Goal: Task Accomplishment & Management: Manage account settings

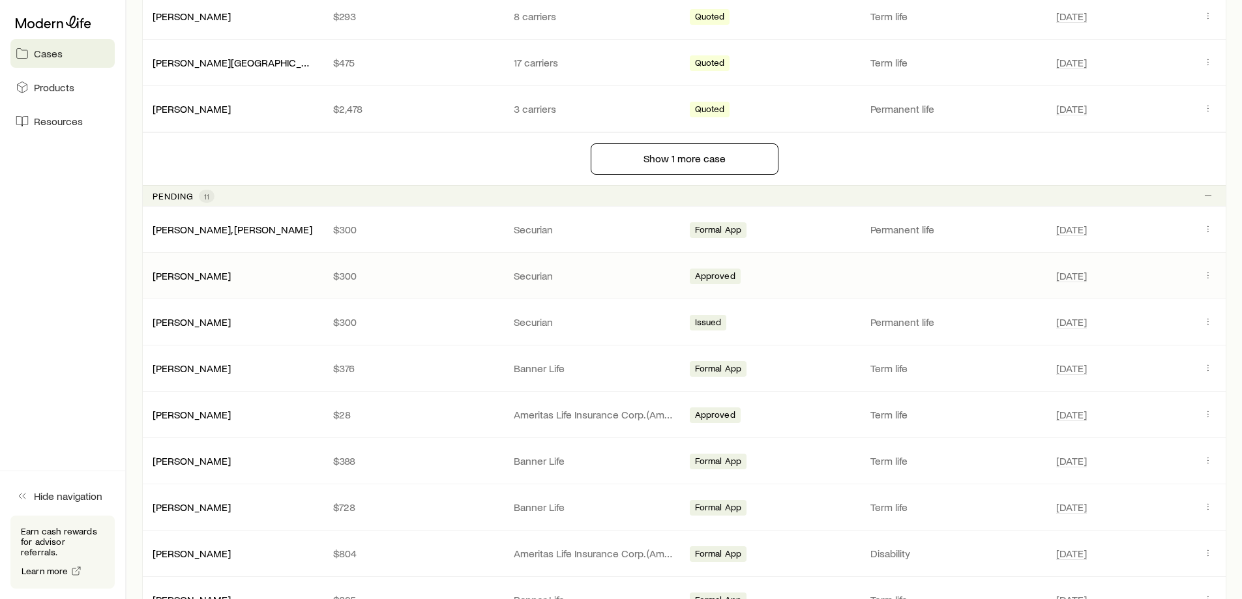
scroll to position [1043, 0]
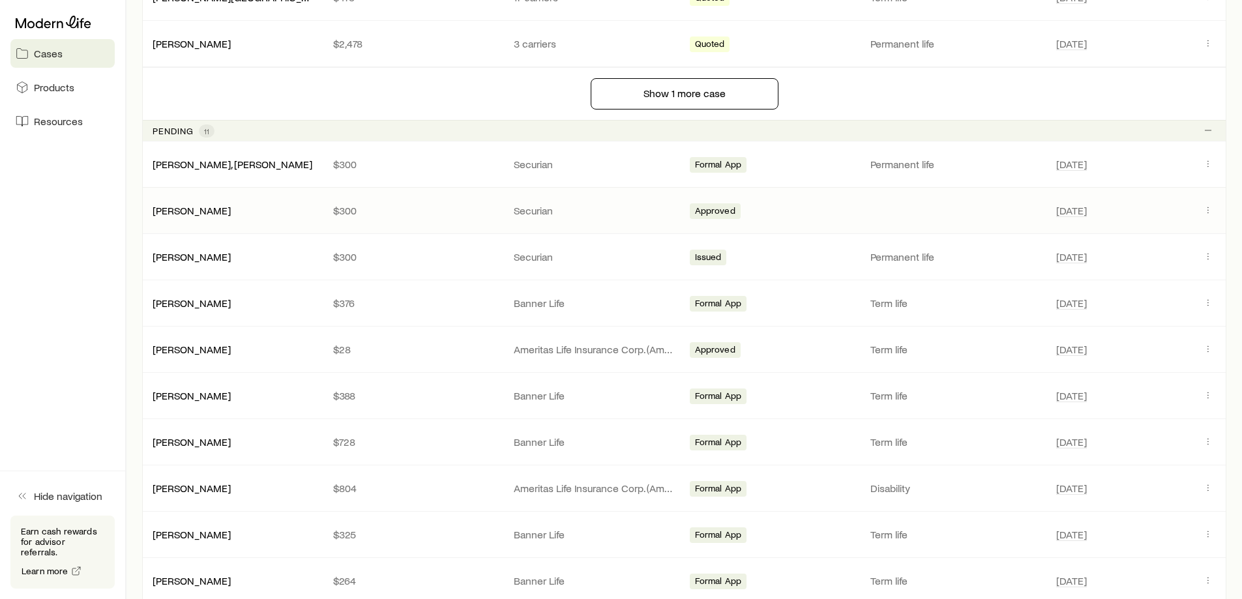
click at [461, 211] on p "$300" at bounding box center [413, 210] width 160 height 13
click at [1202, 206] on button "Client cases" at bounding box center [1208, 210] width 16 height 16
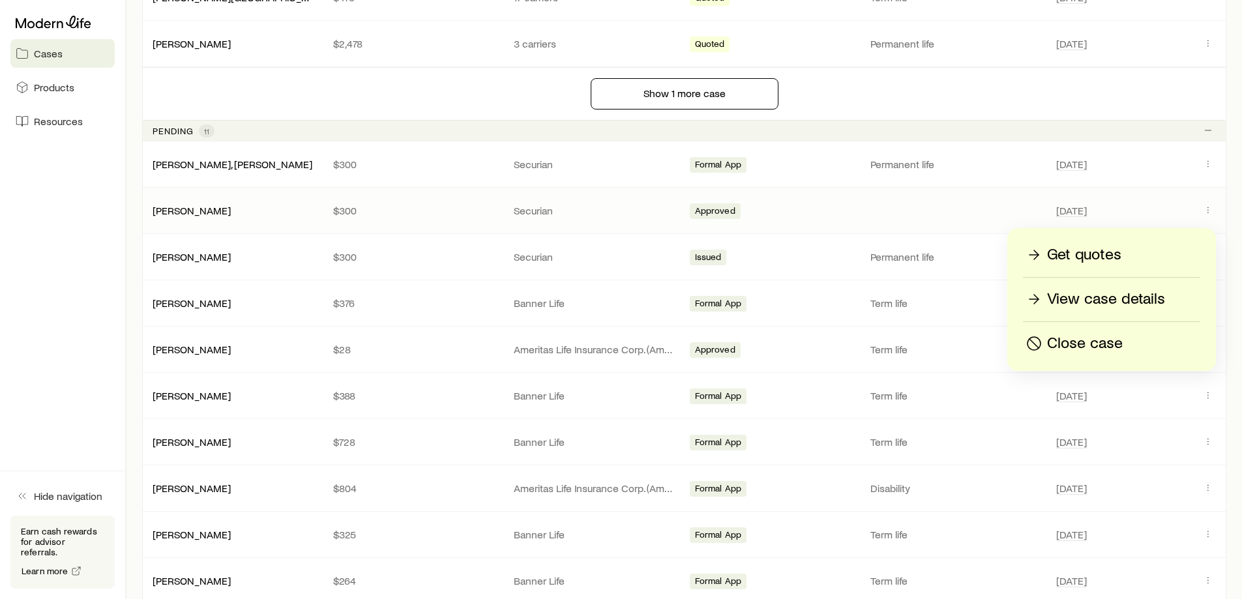
click at [1097, 303] on p "View case details" at bounding box center [1106, 299] width 118 height 21
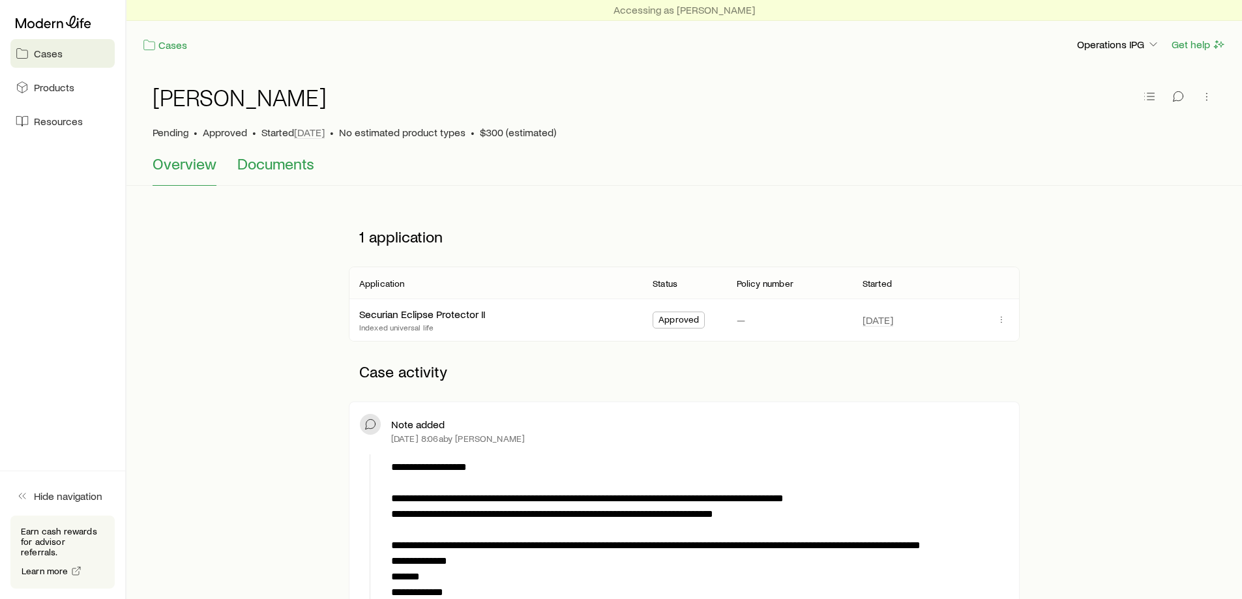
click at [280, 156] on span "Documents" at bounding box center [275, 164] width 77 height 18
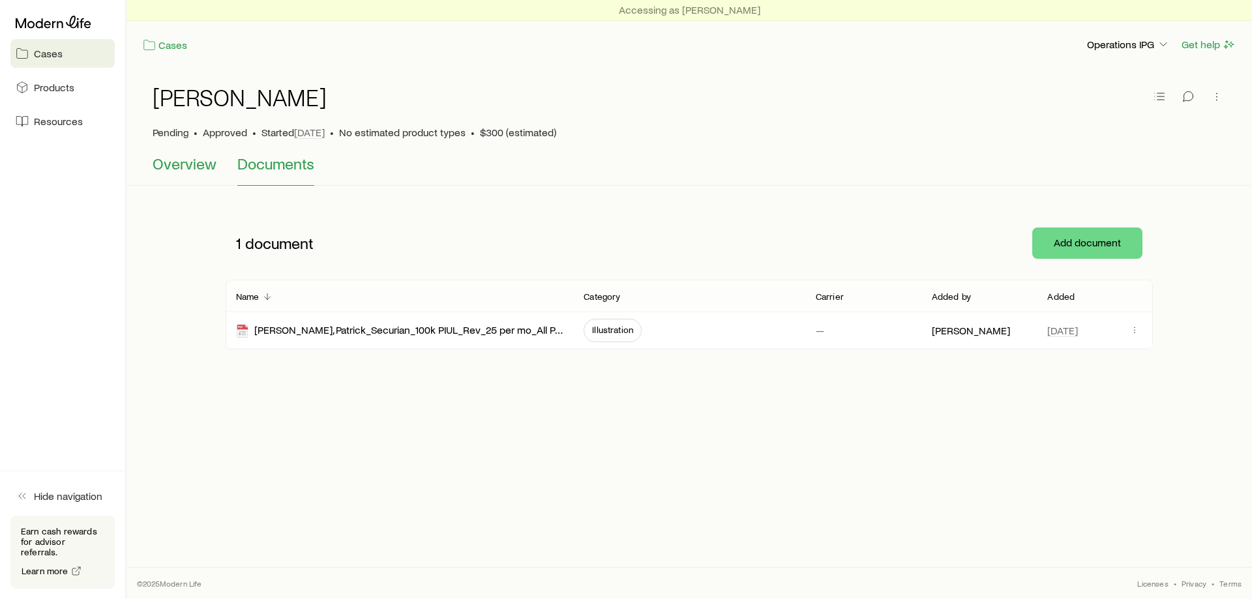
click at [198, 160] on span "Overview" at bounding box center [185, 164] width 64 height 18
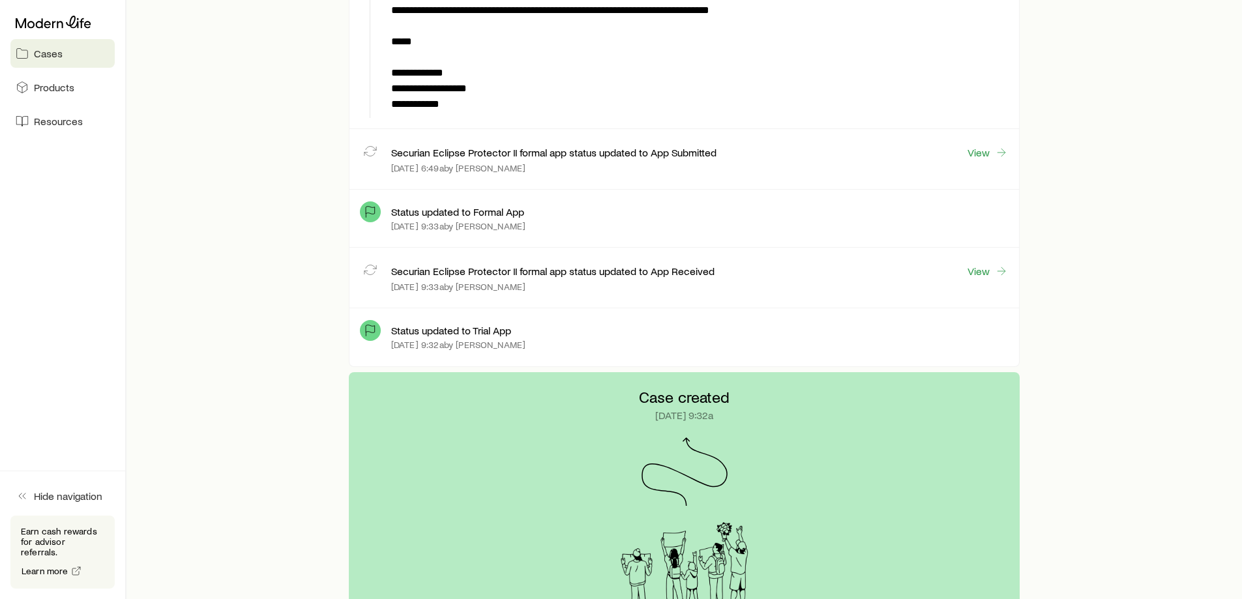
scroll to position [2696, 0]
click at [981, 276] on link "View" at bounding box center [988, 272] width 42 height 15
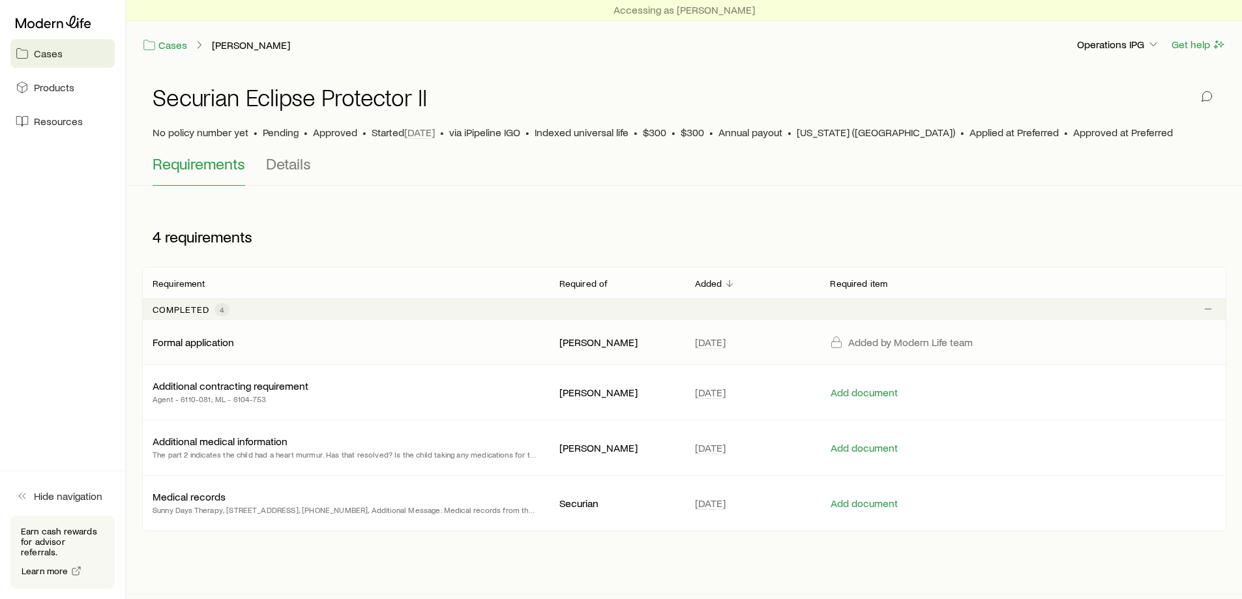
click at [301, 337] on div "Formal application" at bounding box center [346, 342] width 386 height 13
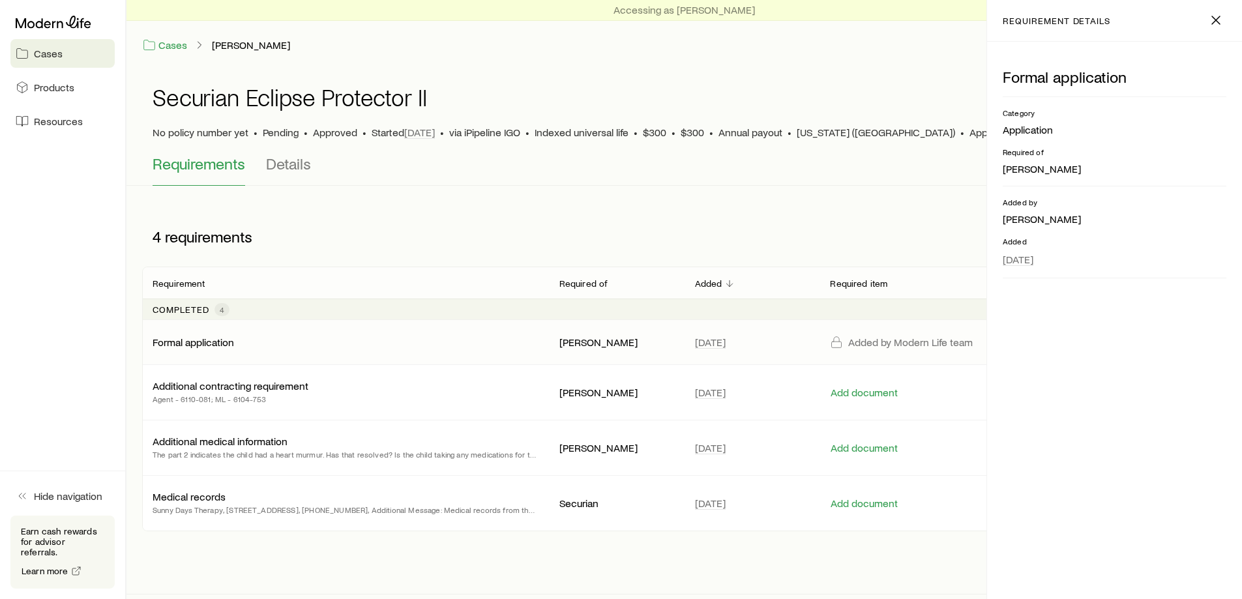
click at [887, 346] on p "Added by Modern Life team" at bounding box center [910, 342] width 125 height 13
click at [1216, 16] on icon "button" at bounding box center [1216, 20] width 16 height 16
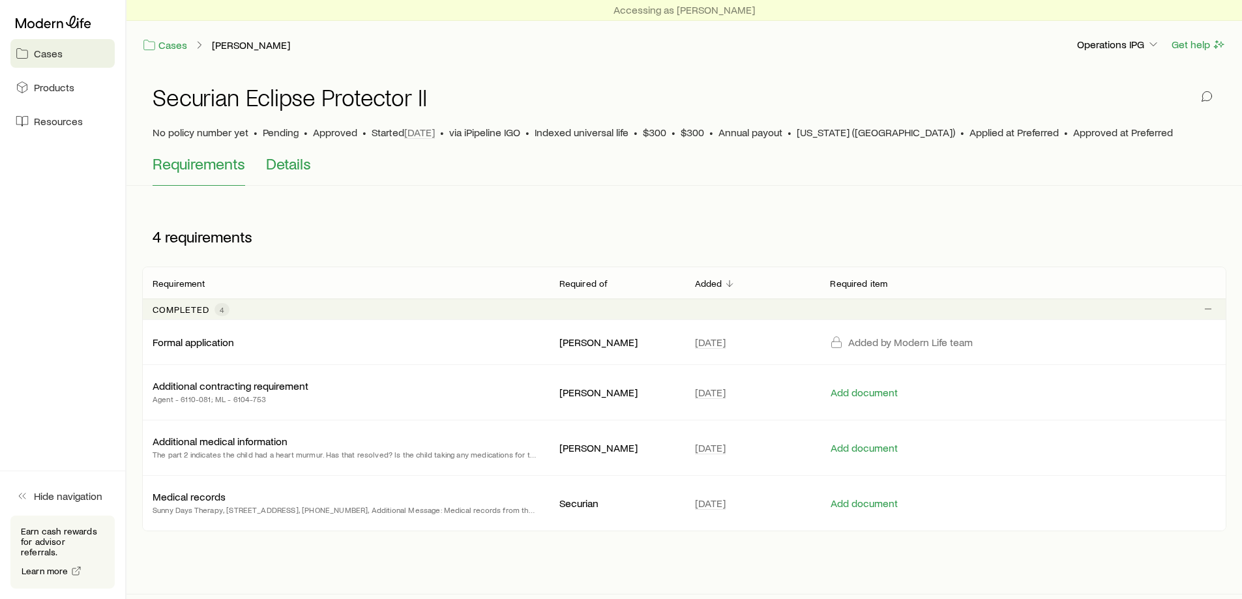
click at [277, 168] on span "Details" at bounding box center [288, 164] width 45 height 18
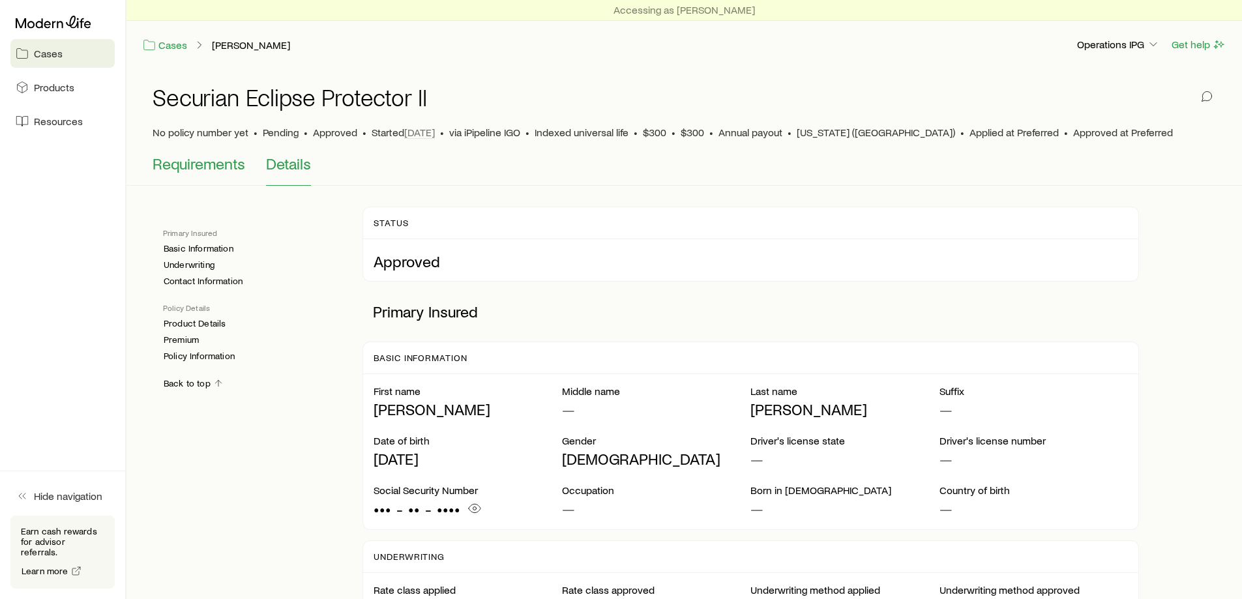
click at [198, 162] on span "Requirements" at bounding box center [199, 164] width 93 height 18
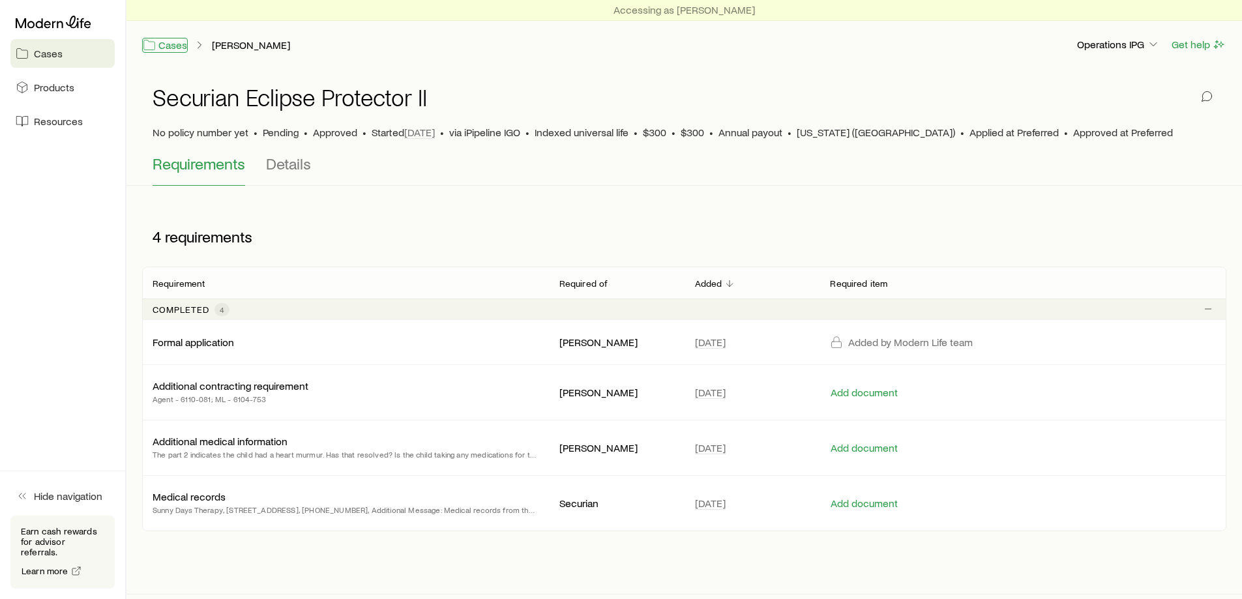
click at [180, 50] on link "Cases" at bounding box center [165, 45] width 46 height 15
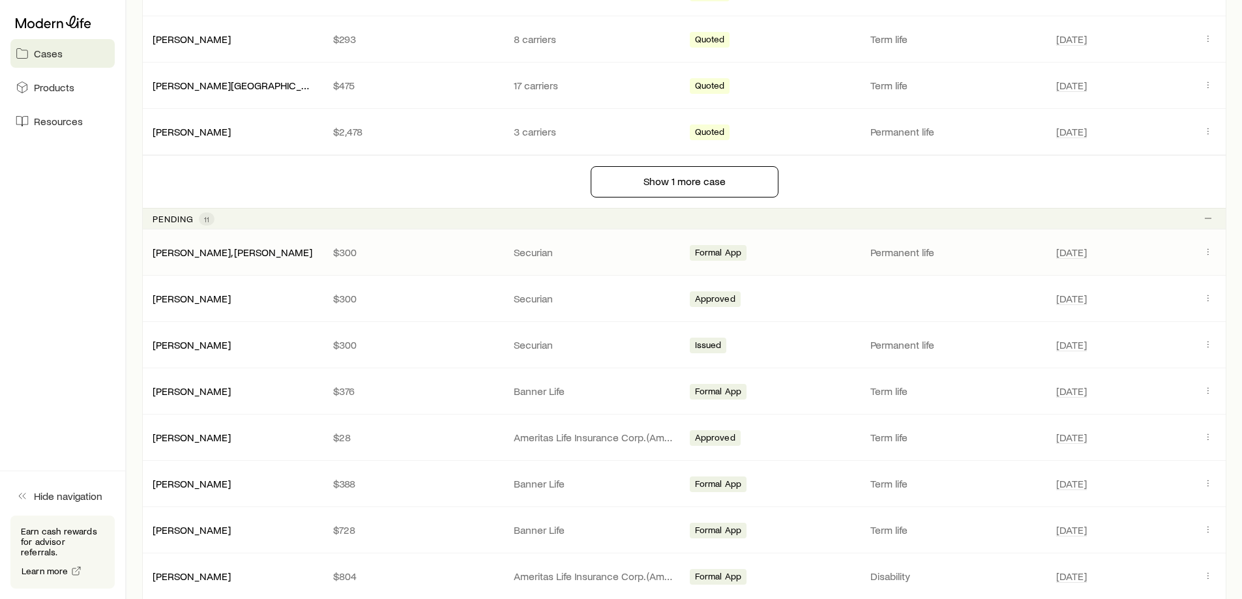
scroll to position [978, 0]
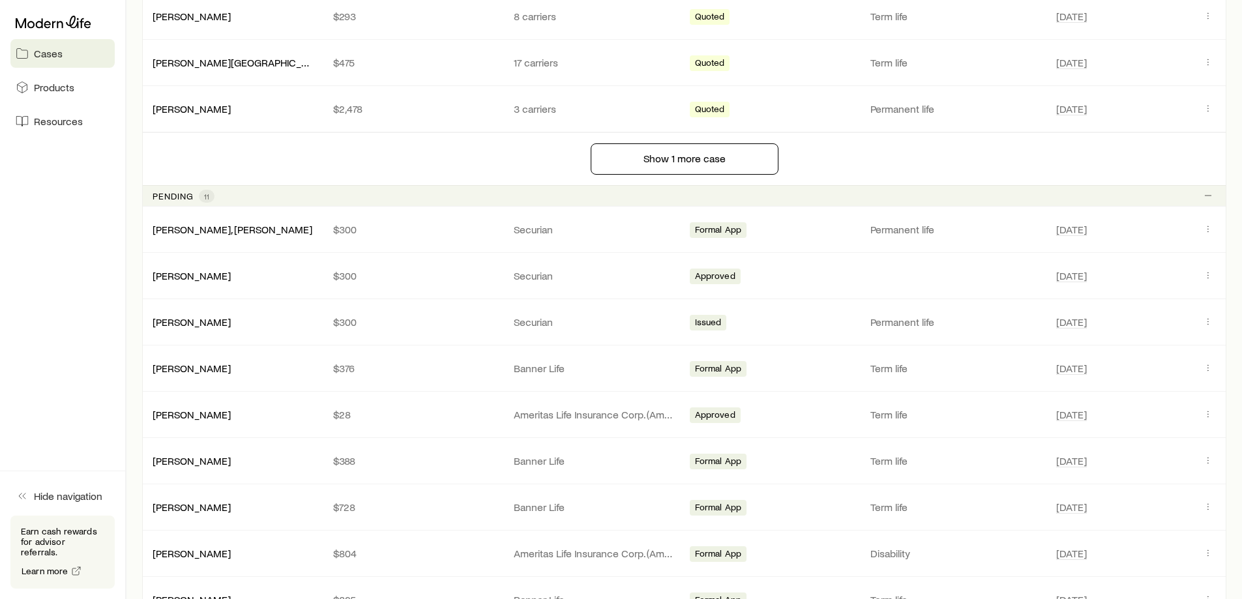
drag, startPoint x: 87, startPoint y: 380, endPoint x: 93, endPoint y: 385, distance: 7.4
click at [87, 380] on aside "Cases Products Resources Hide navigation Earn cash rewards for advisor referral…" at bounding box center [63, 299] width 127 height 599
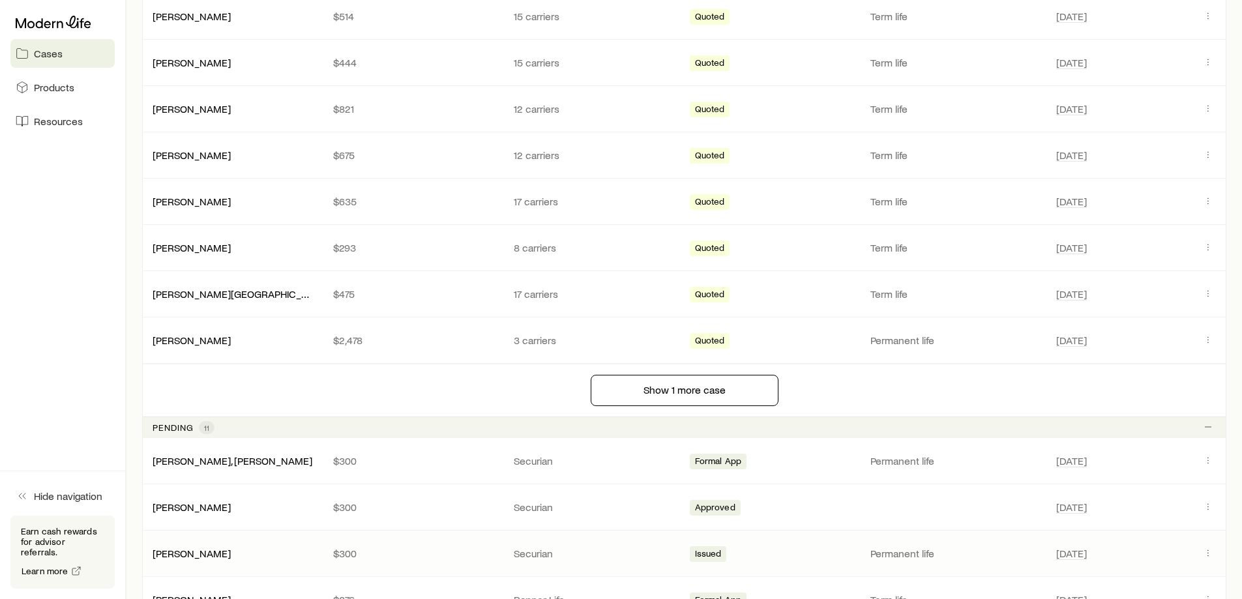
scroll to position [913, 0]
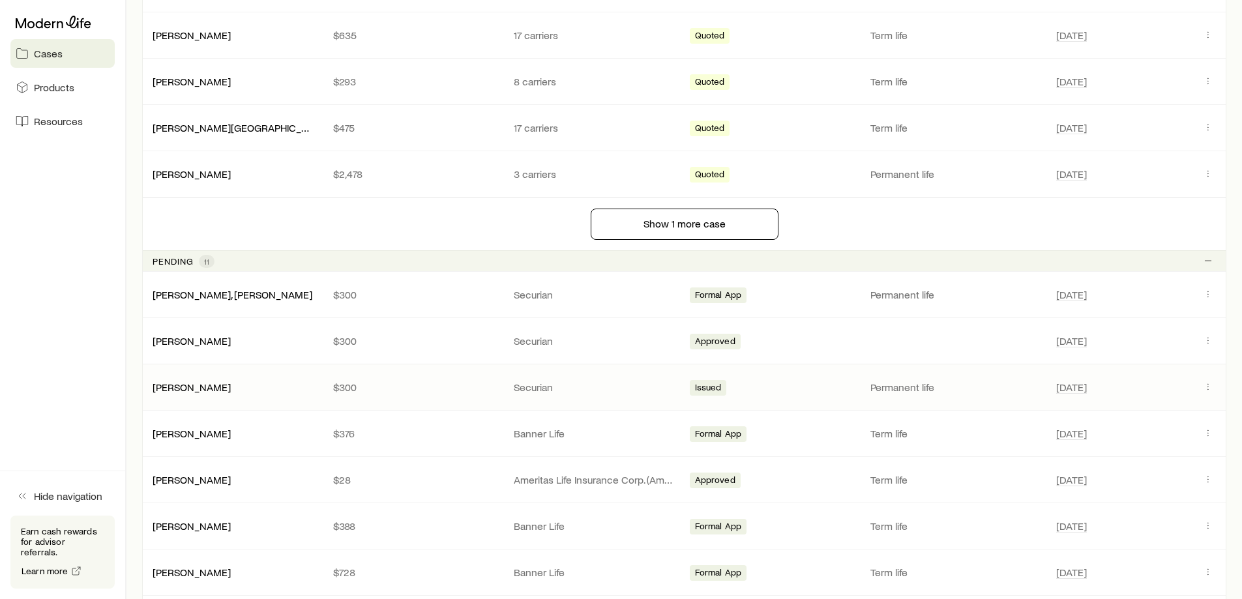
click at [489, 406] on div "[PERSON_NAME] $300 Securian Issued Permanent life [DATE]" at bounding box center [684, 388] width 1084 height 46
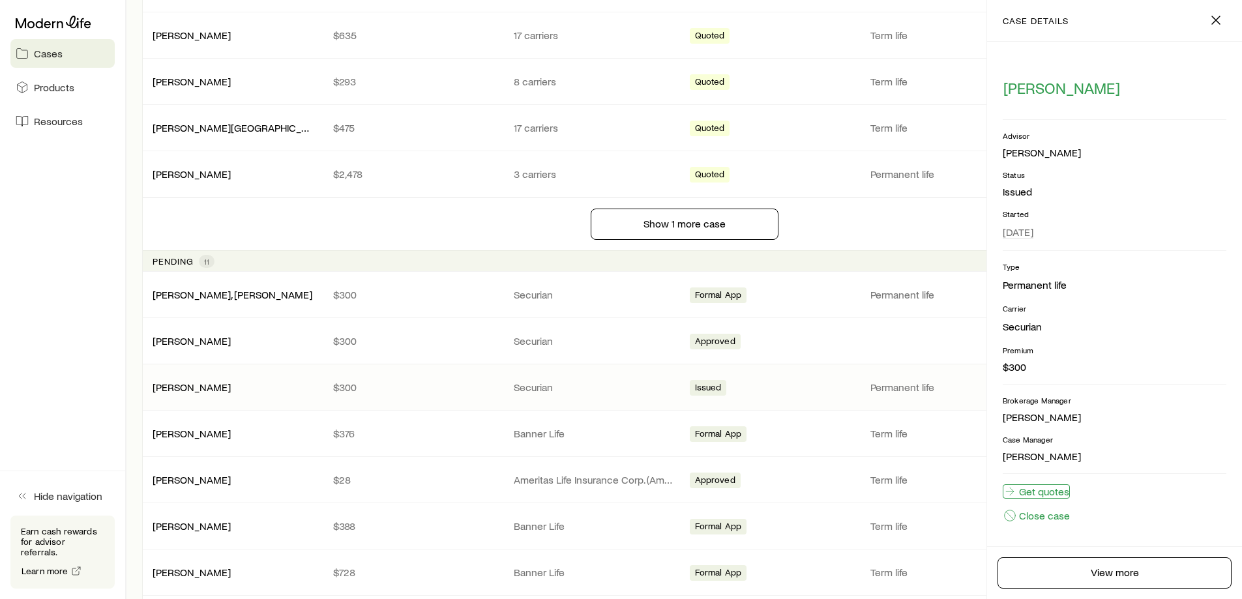
click at [1049, 490] on link "Get quotes" at bounding box center [1036, 491] width 67 height 14
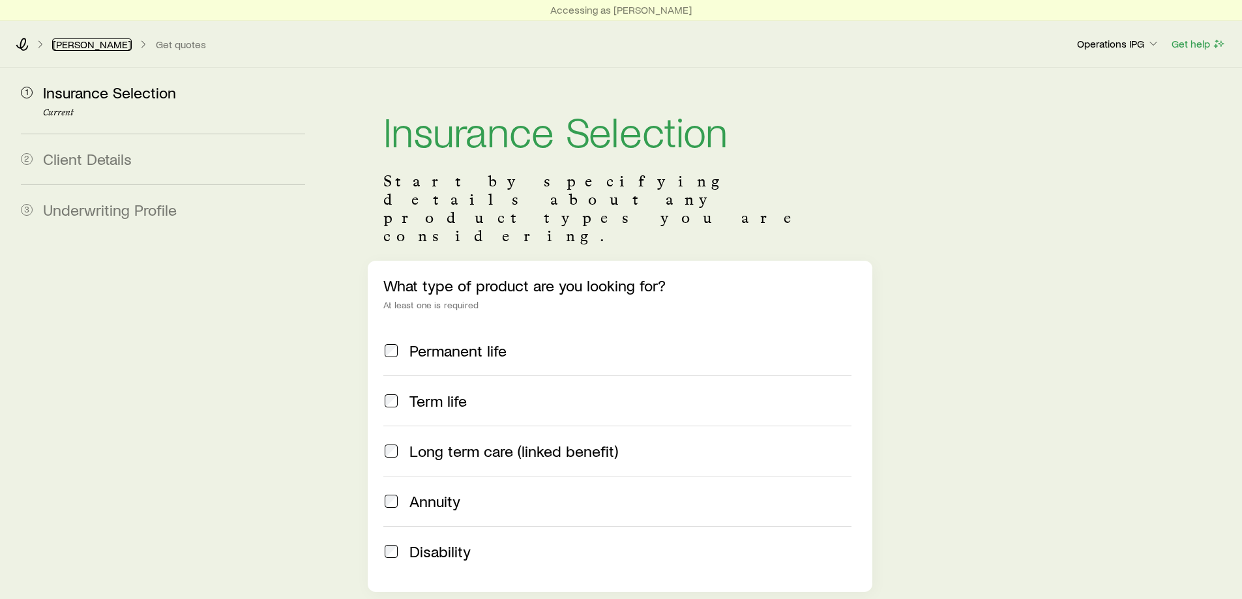
click at [61, 42] on link "[PERSON_NAME]" at bounding box center [92, 44] width 80 height 12
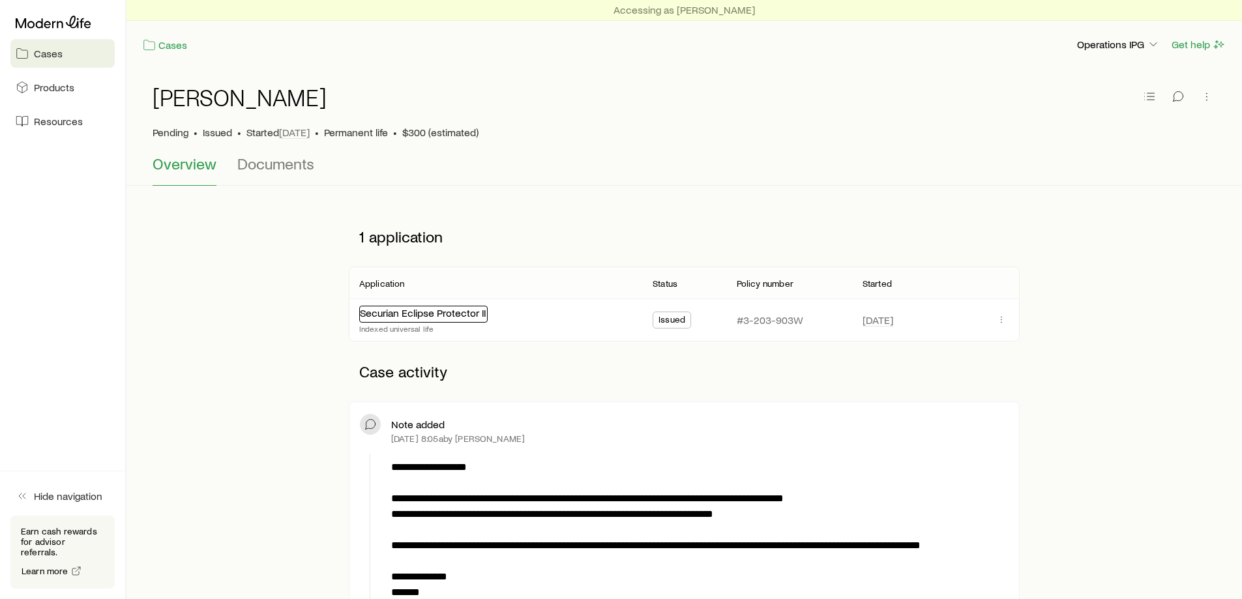
click at [438, 317] on link "Securian Eclipse Protector II" at bounding box center [423, 312] width 126 height 12
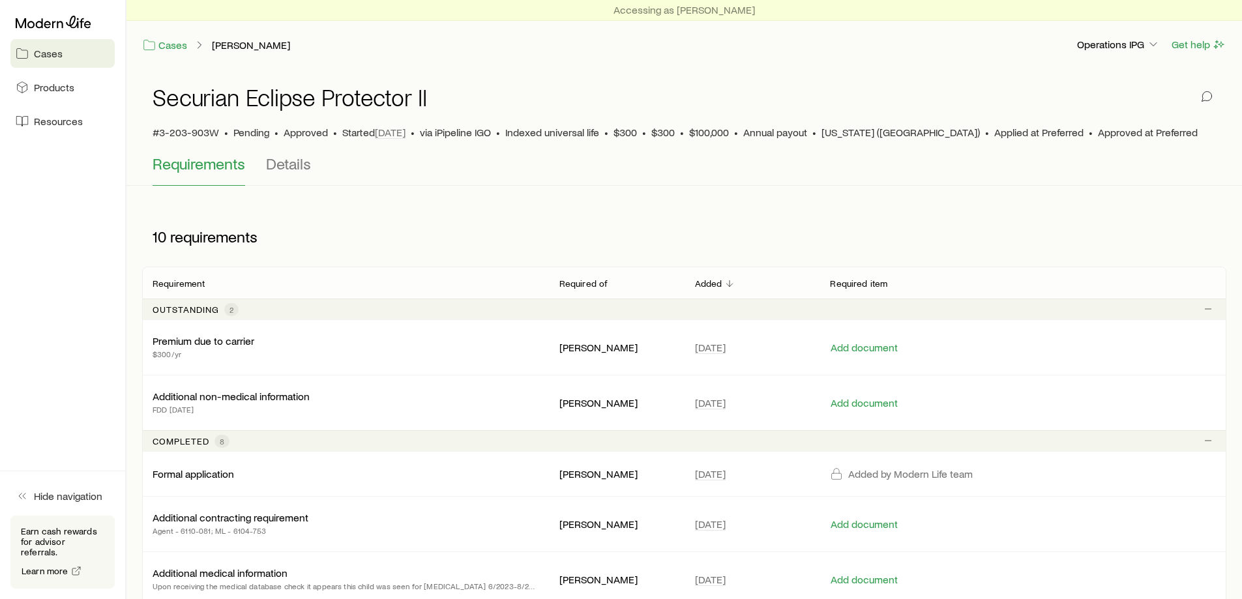
click at [38, 47] on span "Cases" at bounding box center [48, 53] width 29 height 13
